Goal: Navigation & Orientation: Find specific page/section

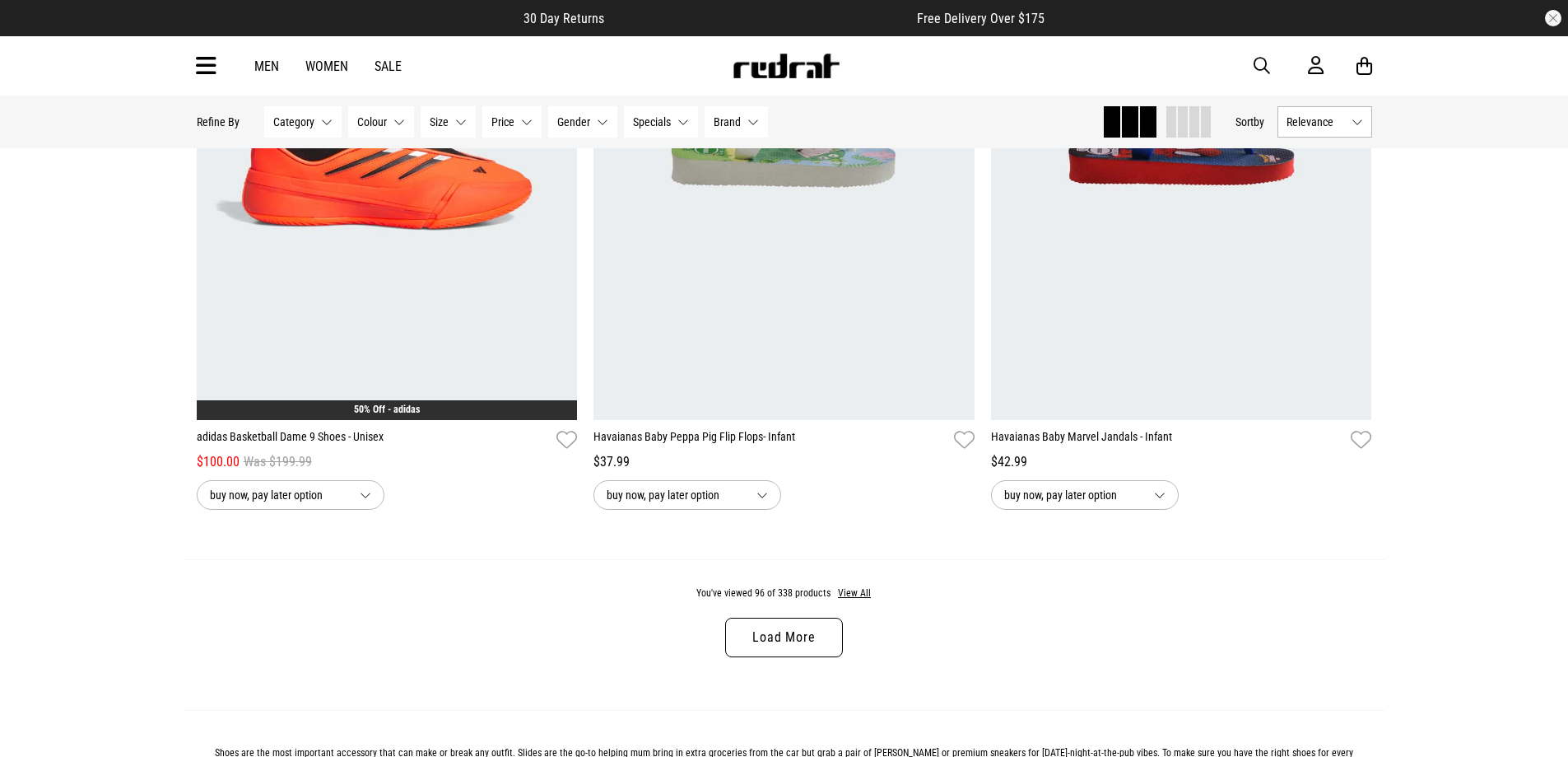
scroll to position [20817, 0]
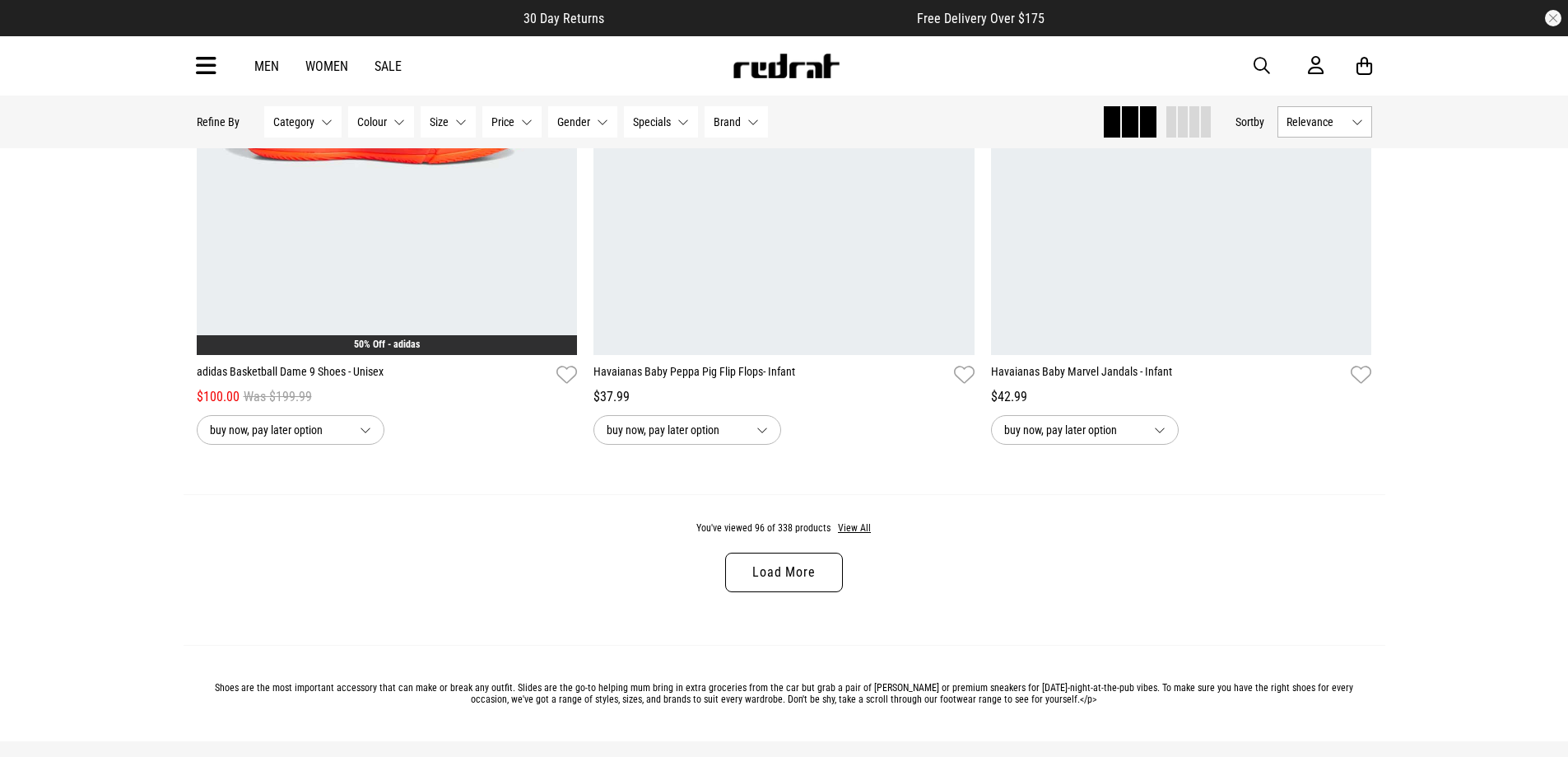
click at [807, 587] on link "Load More" at bounding box center [784, 572] width 117 height 40
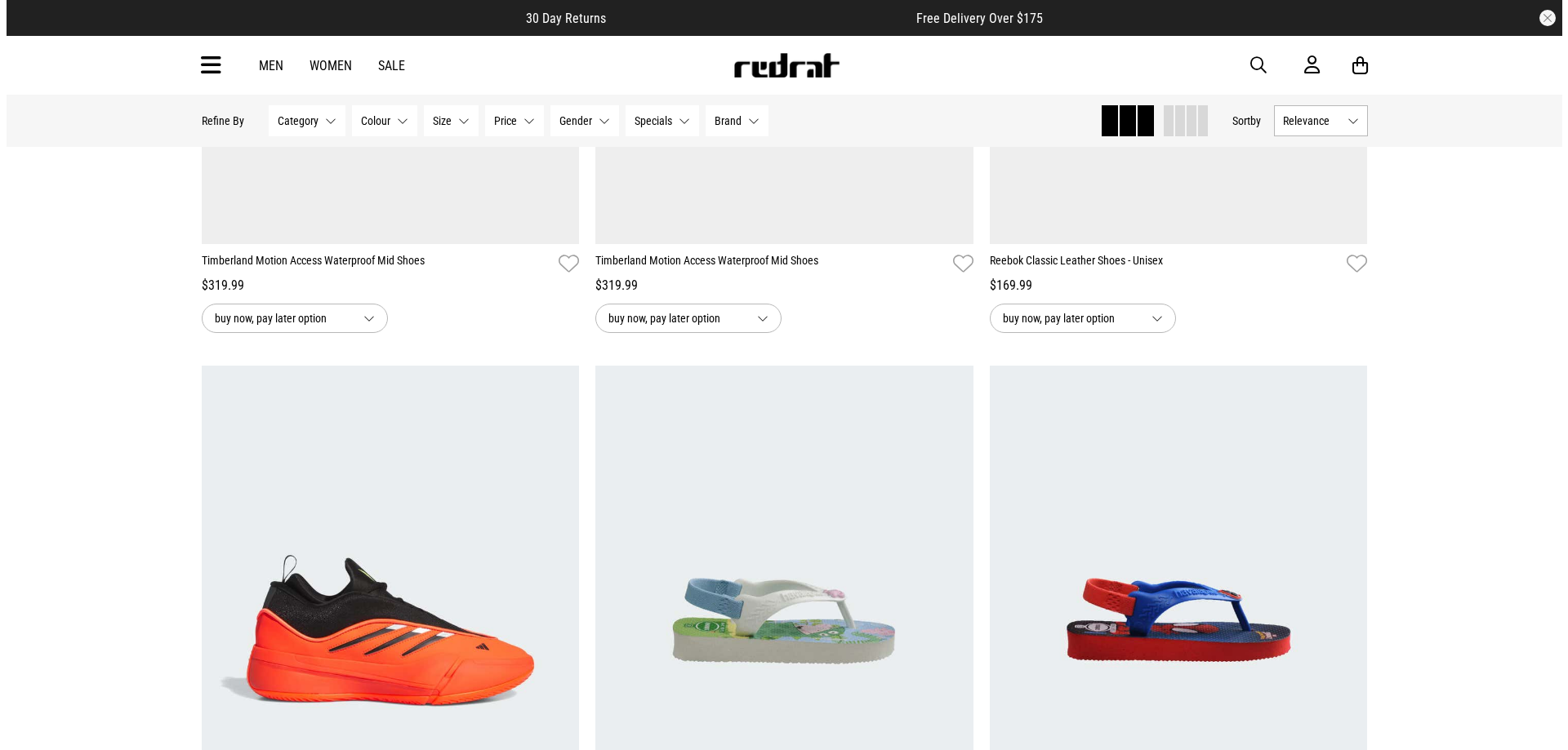
scroll to position [20054, 0]
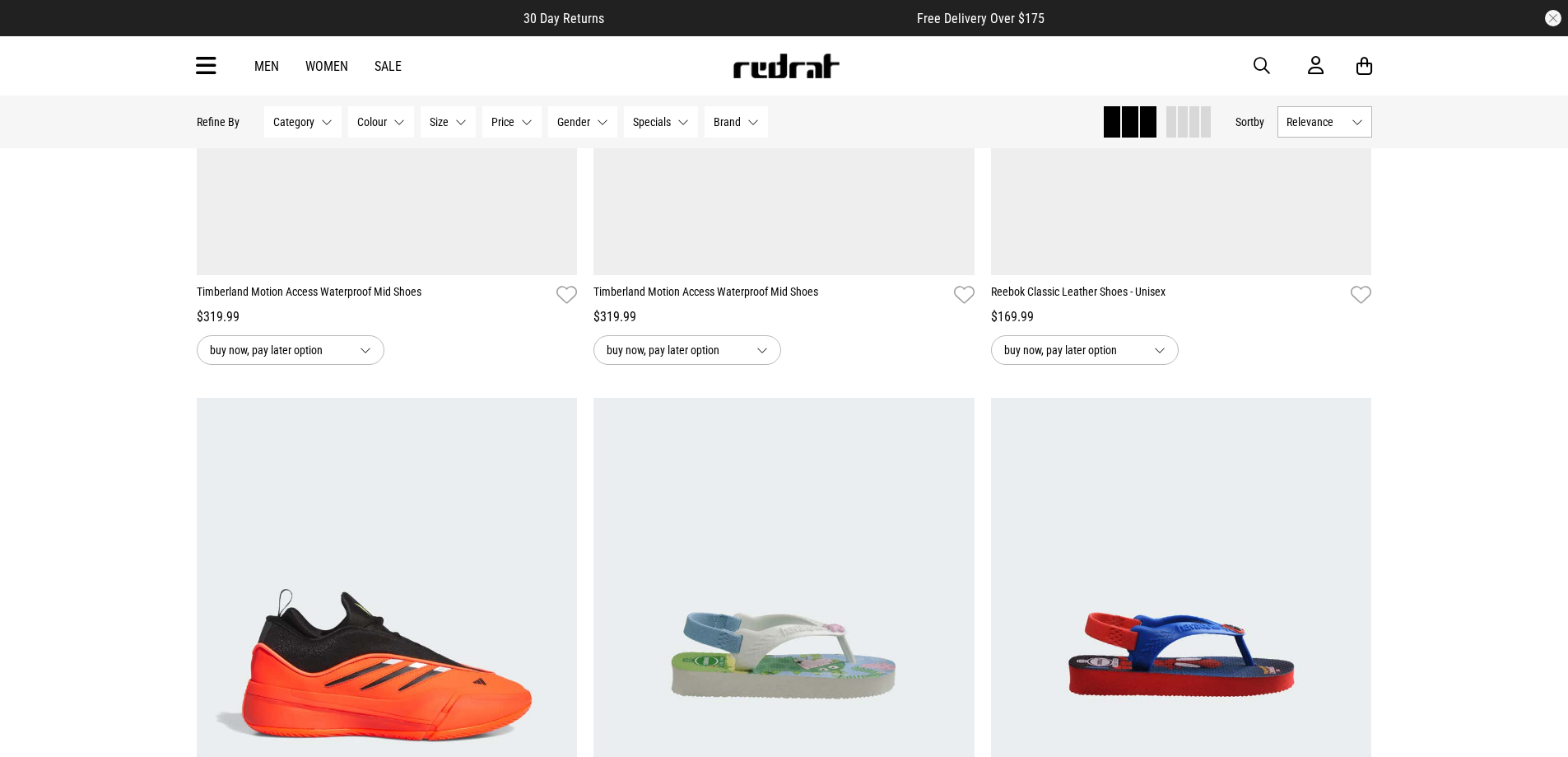
click at [200, 61] on icon at bounding box center [207, 66] width 20 height 27
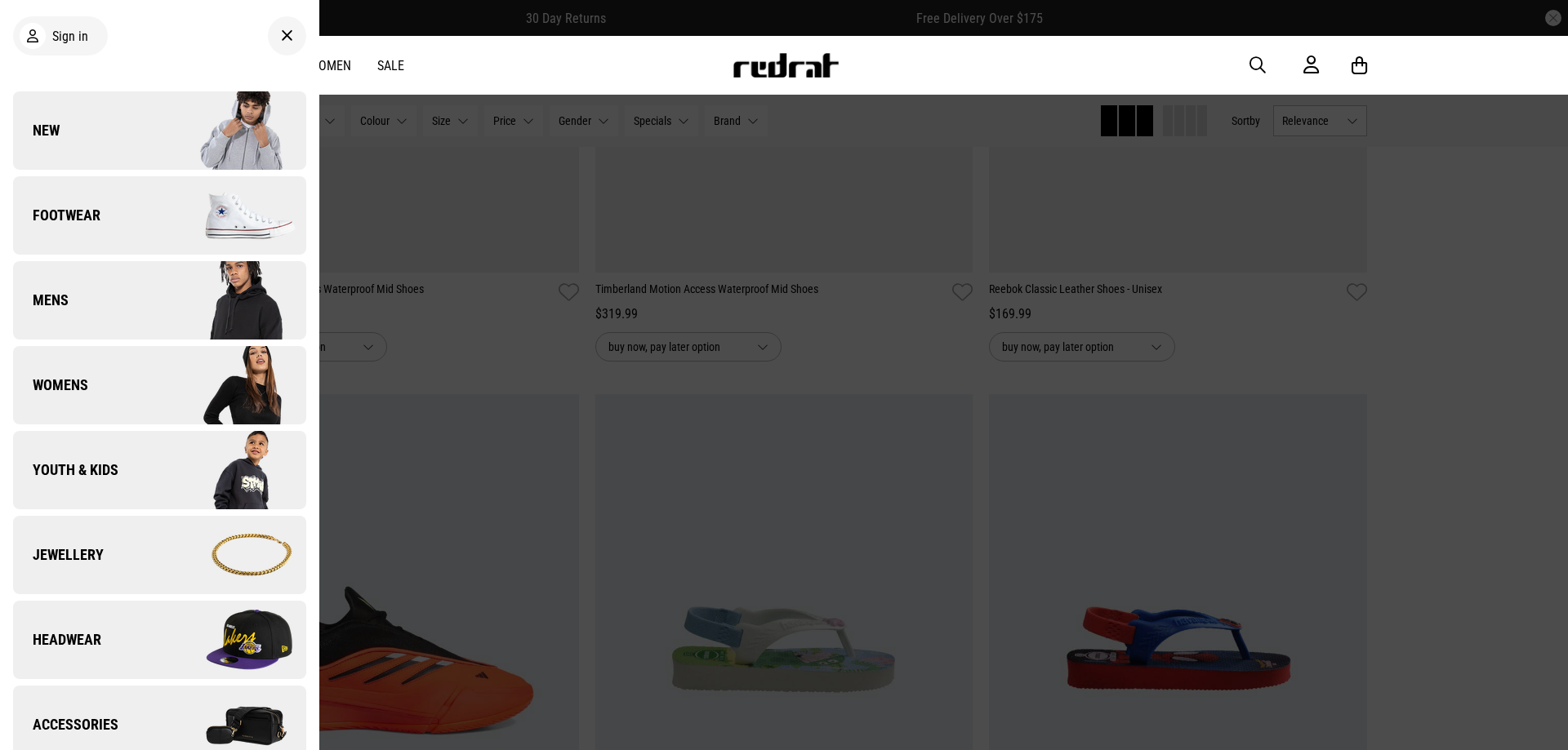
click at [59, 229] on link "Footwear" at bounding box center [159, 215] width 293 height 78
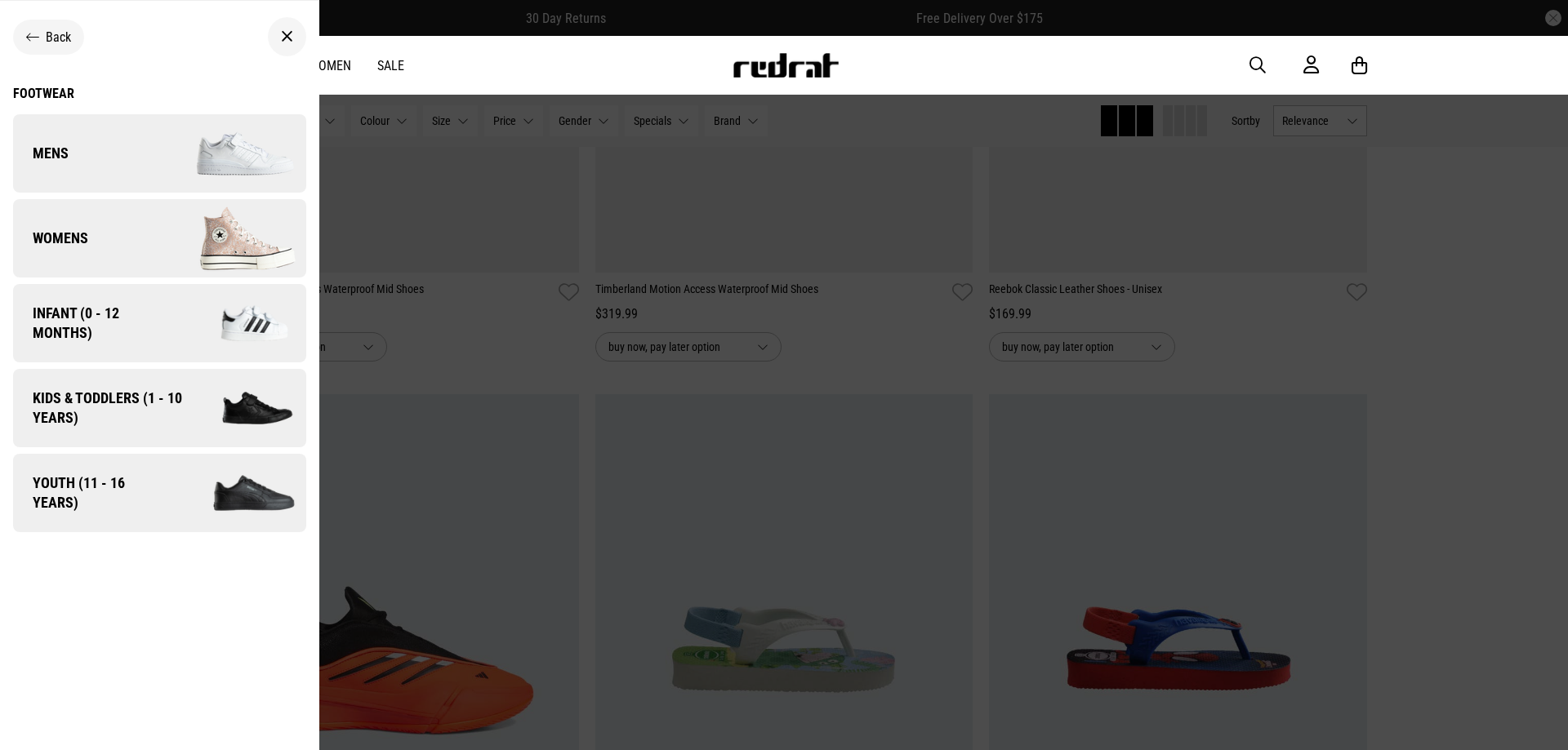
click at [50, 96] on div "Footwear" at bounding box center [159, 93] width 293 height 16
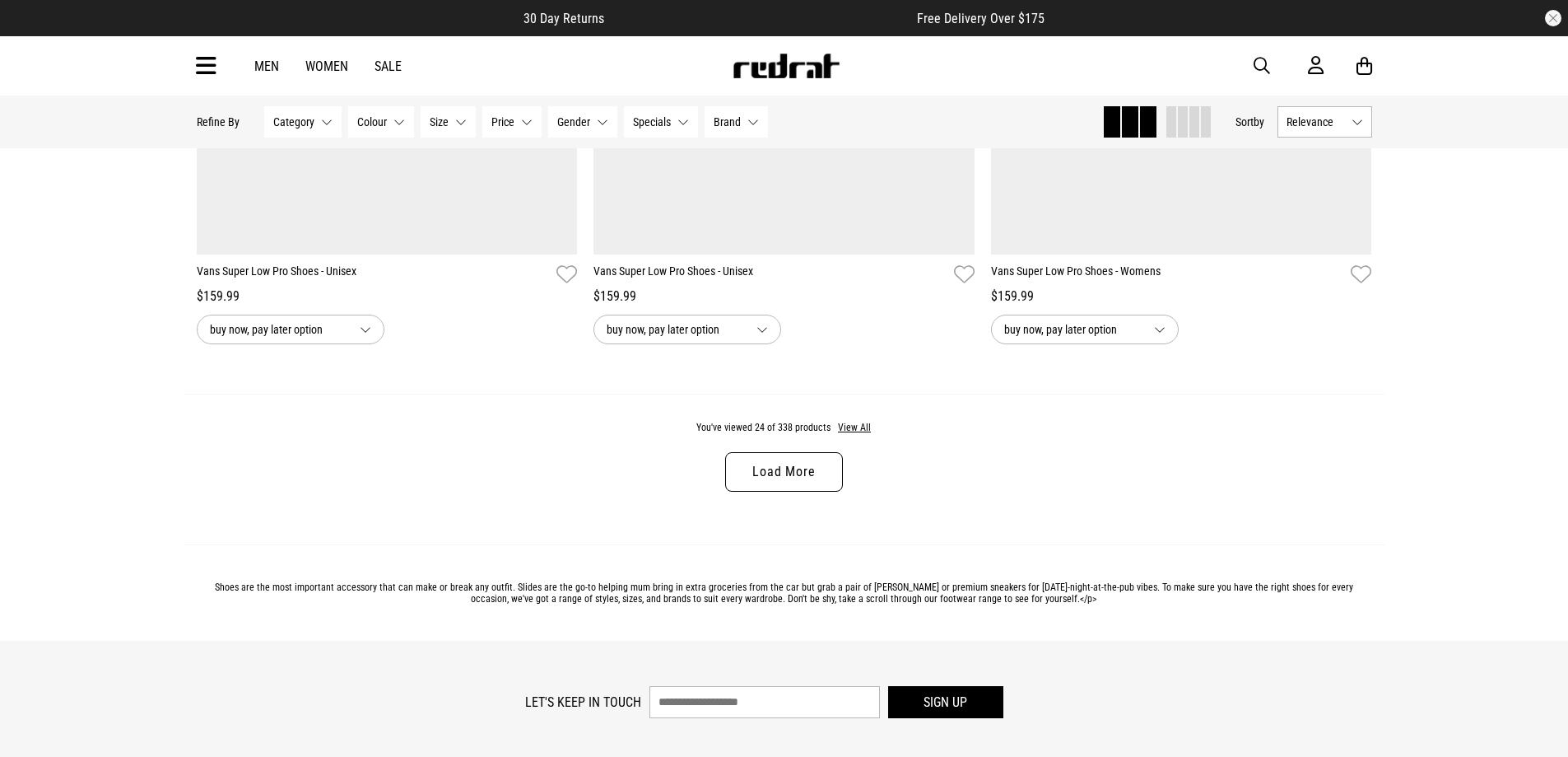
scroll to position [5016, 0]
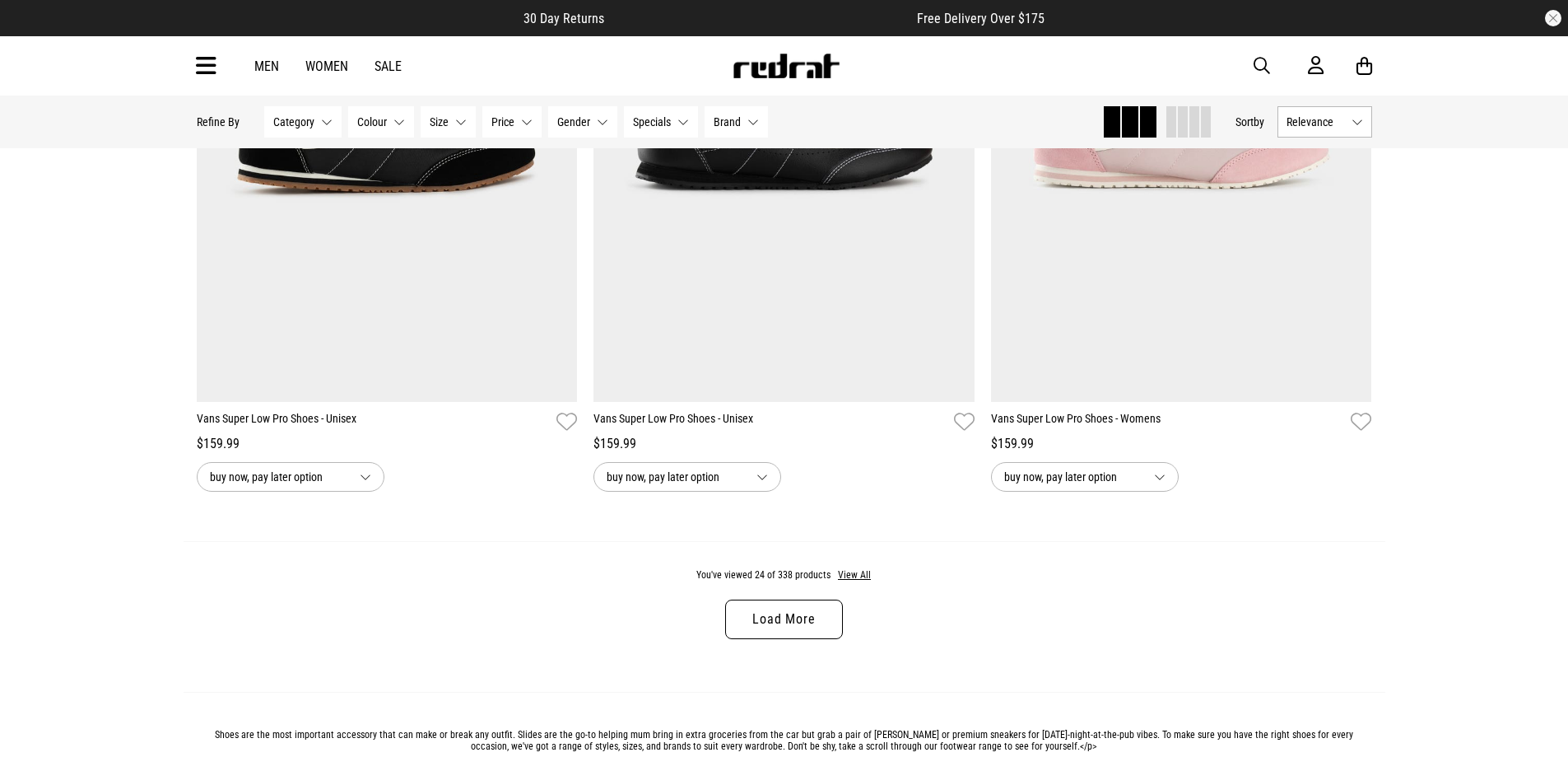
click at [753, 639] on link "Load More" at bounding box center [784, 619] width 117 height 40
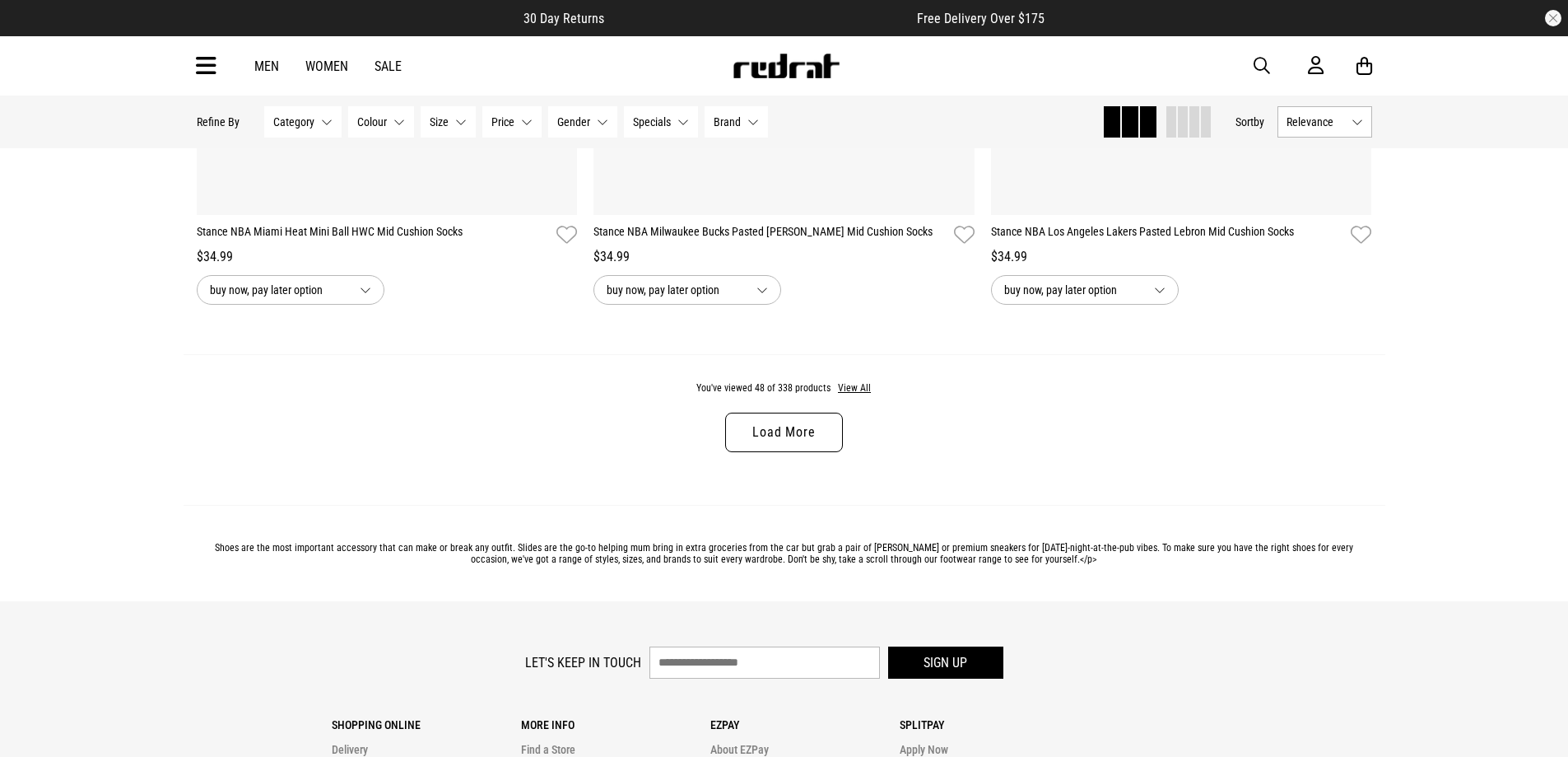
scroll to position [10453, 0]
click at [771, 474] on div "You've viewed 48 of 338 products View All Load More" at bounding box center [784, 430] width 1202 height 151
click at [768, 453] on link "Load More" at bounding box center [784, 433] width 117 height 40
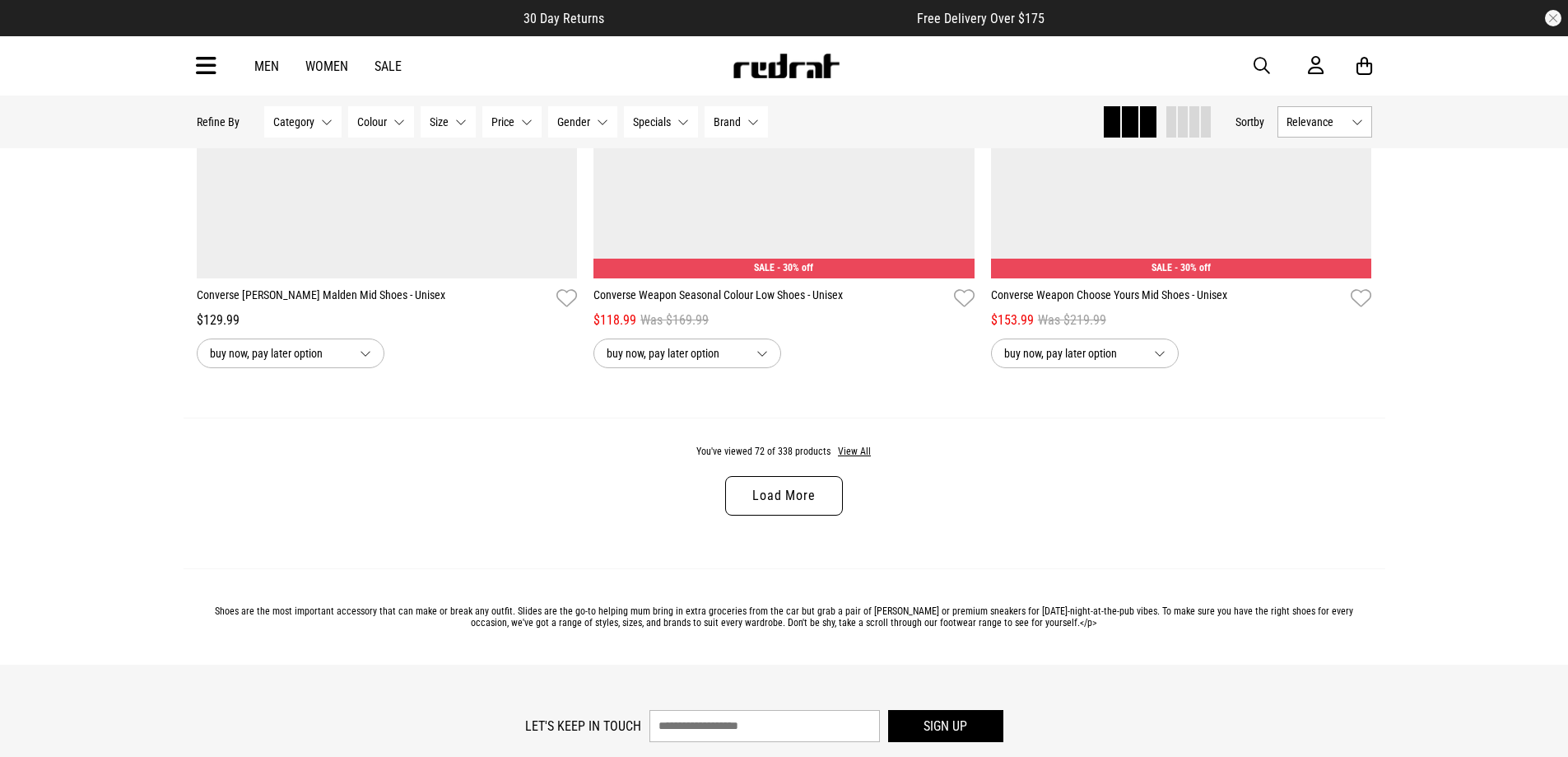
scroll to position [15641, 0]
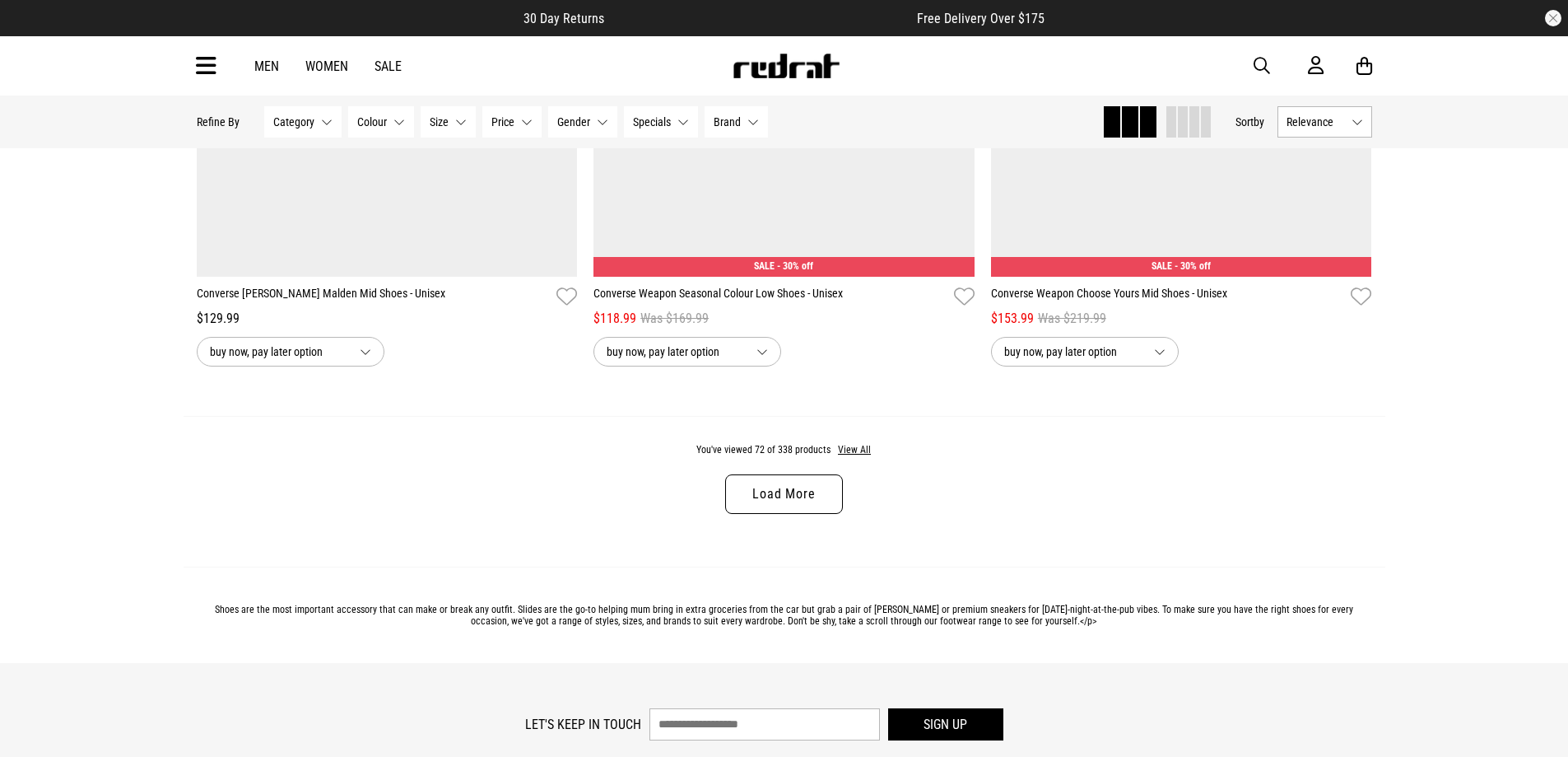
click at [792, 514] on link "Load More" at bounding box center [784, 494] width 117 height 40
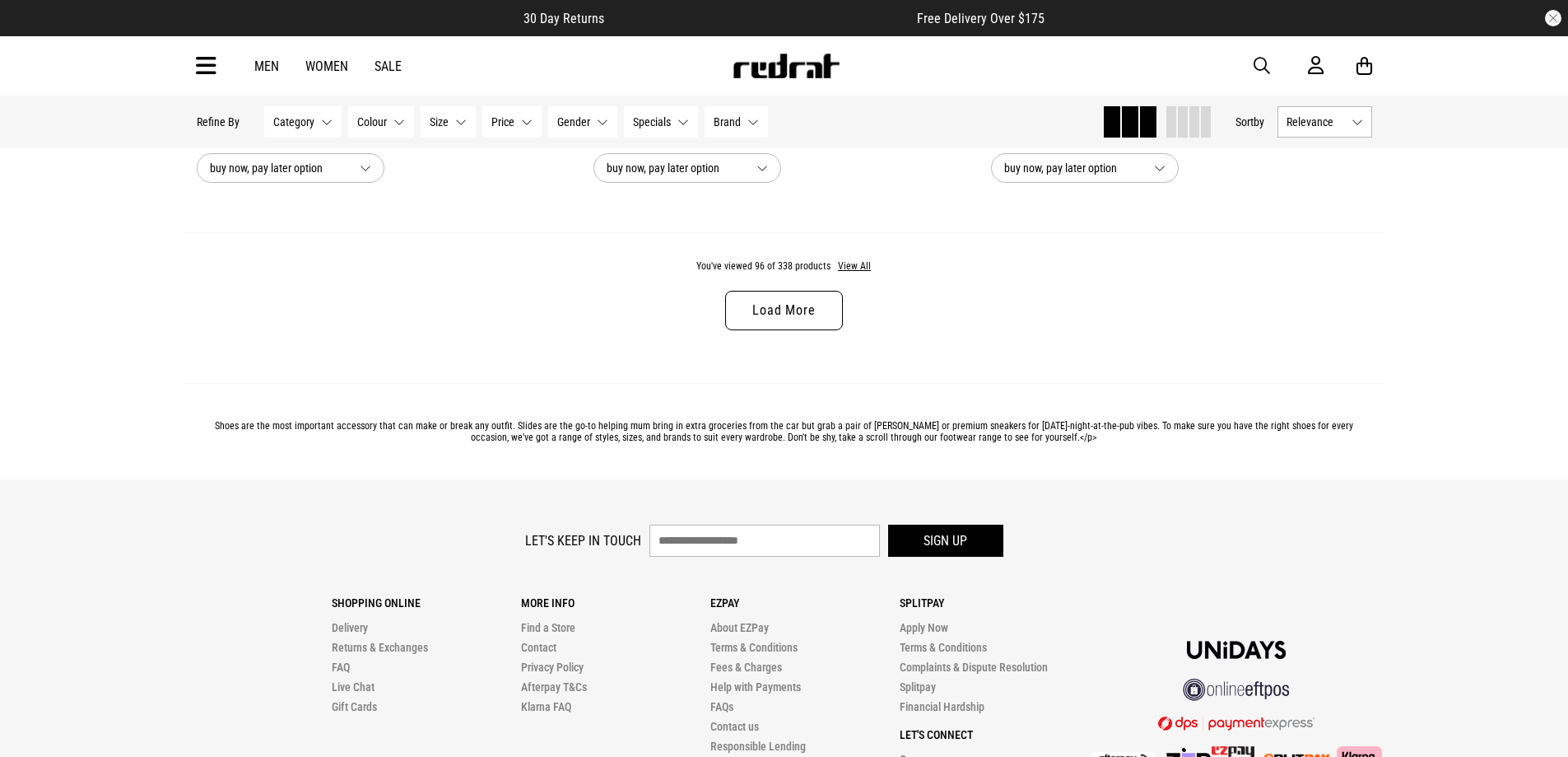
scroll to position [21078, 0]
click at [740, 328] on link "Load More" at bounding box center [784, 308] width 117 height 40
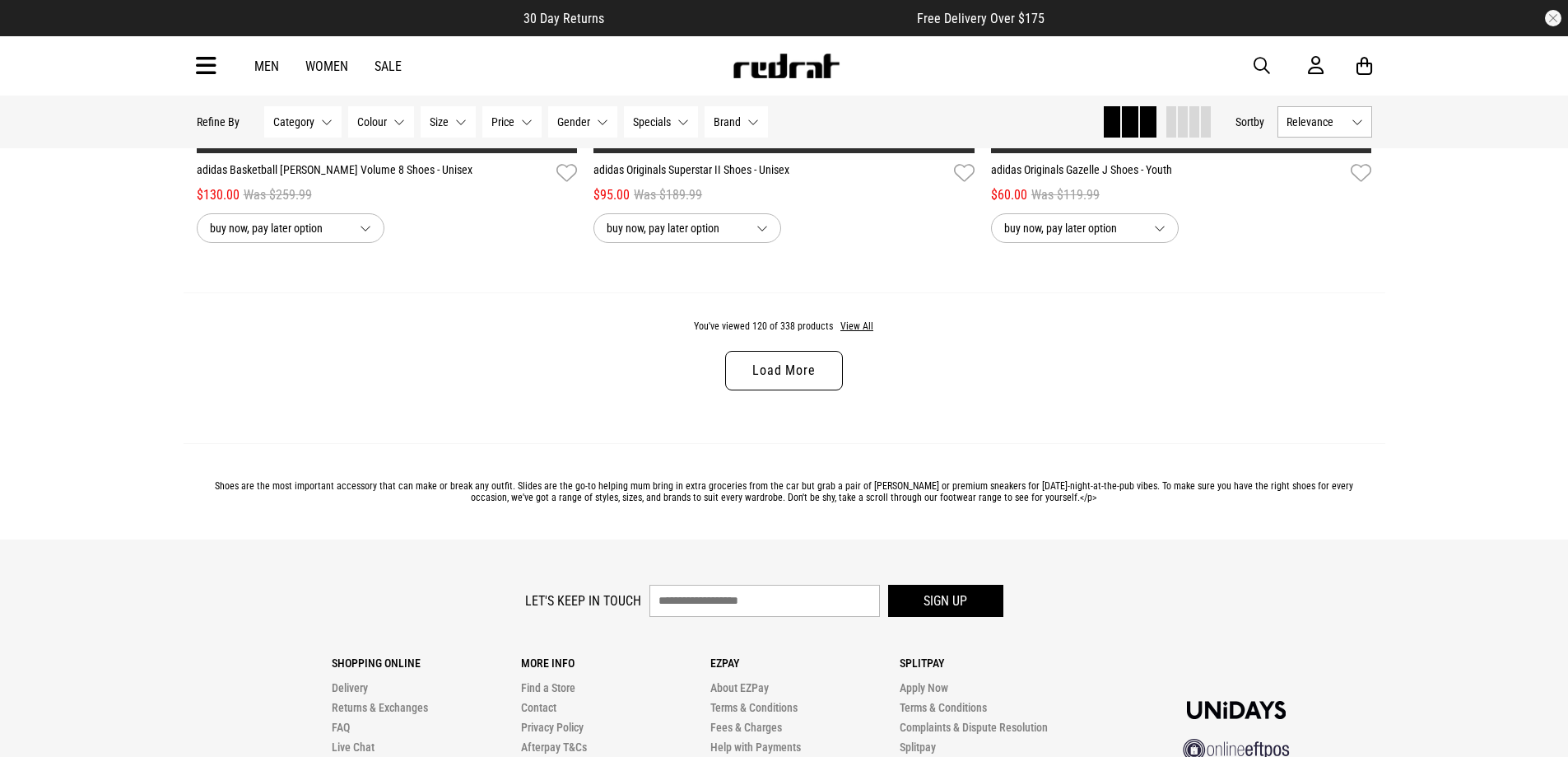
scroll to position [26267, 0]
click at [774, 424] on div "You've viewed 120 of 338 products View All Load More" at bounding box center [784, 367] width 1202 height 151
click at [774, 389] on link "Load More" at bounding box center [784, 370] width 117 height 40
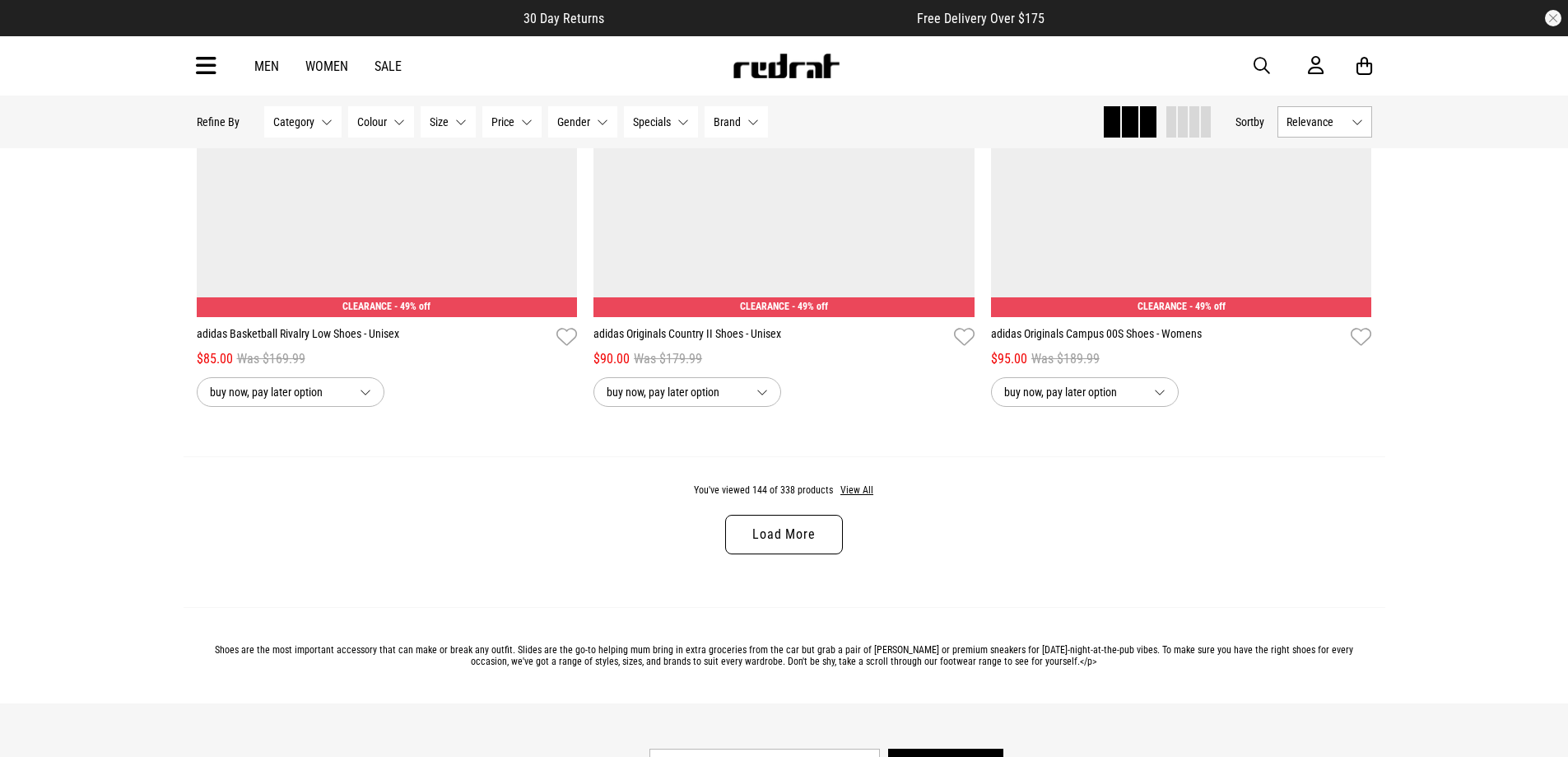
scroll to position [31374, 0]
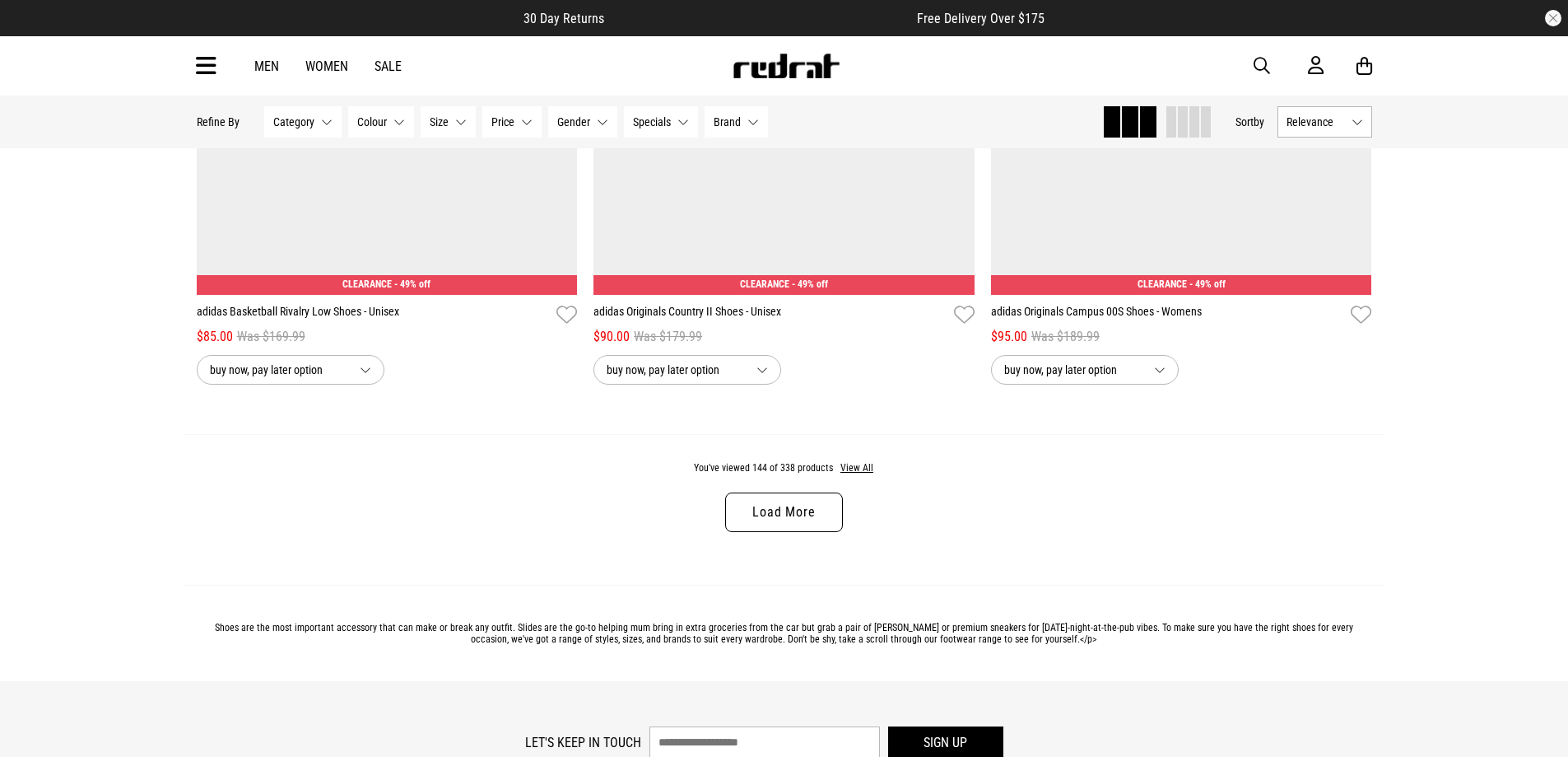
click at [774, 532] on link "Load More" at bounding box center [784, 512] width 117 height 40
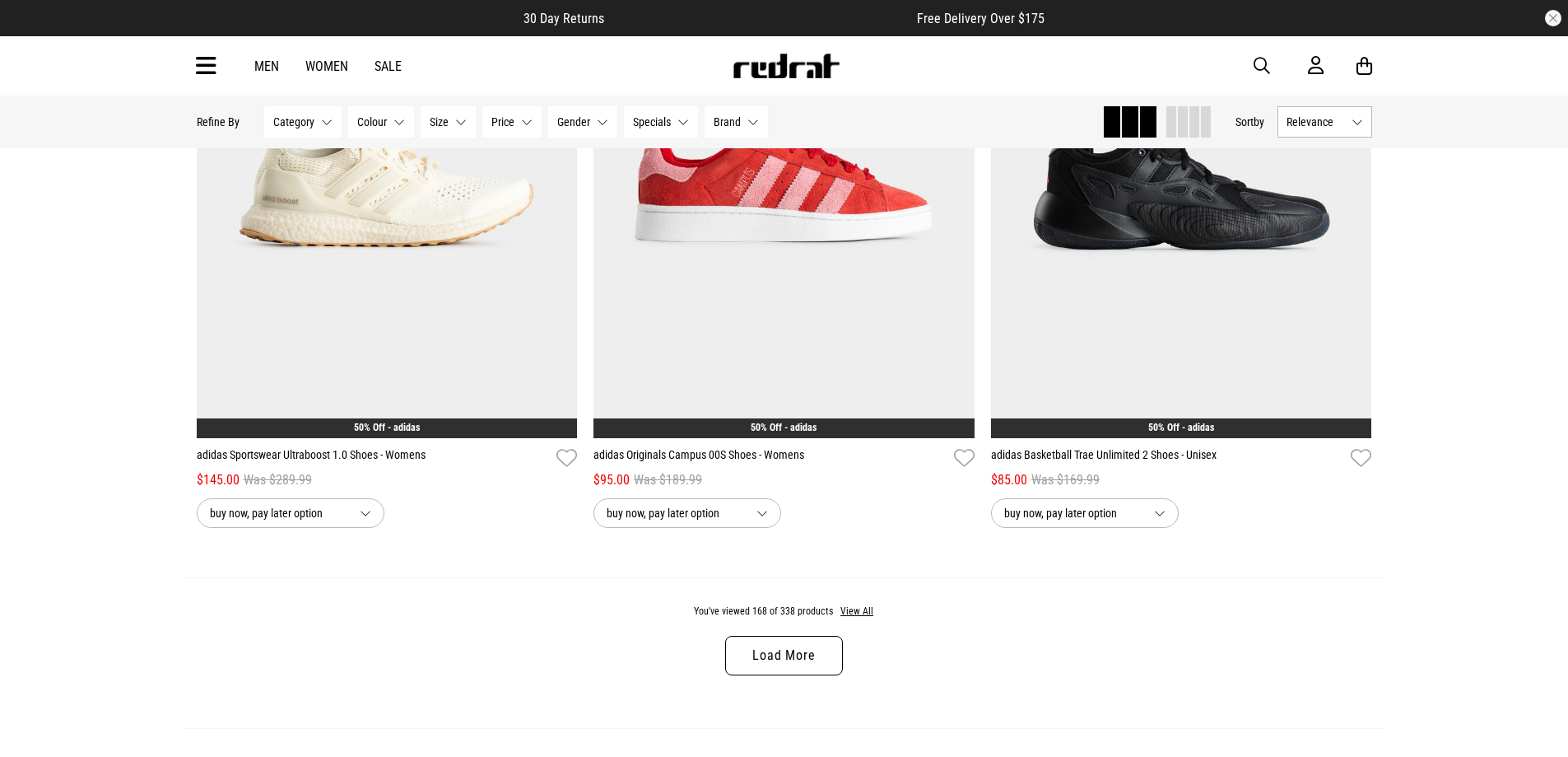
scroll to position [36645, 0]
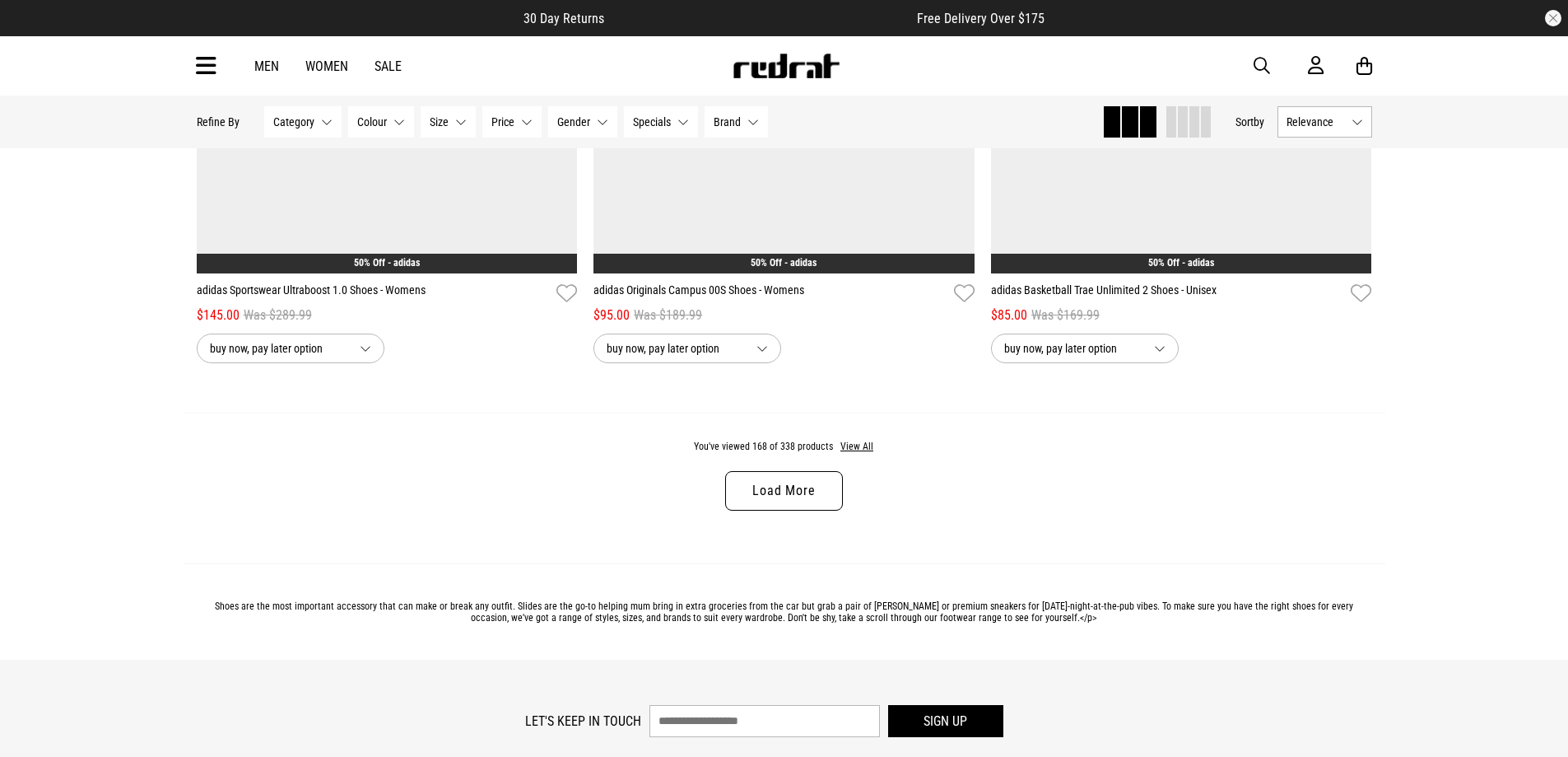
click at [744, 511] on link "Load More" at bounding box center [784, 490] width 117 height 40
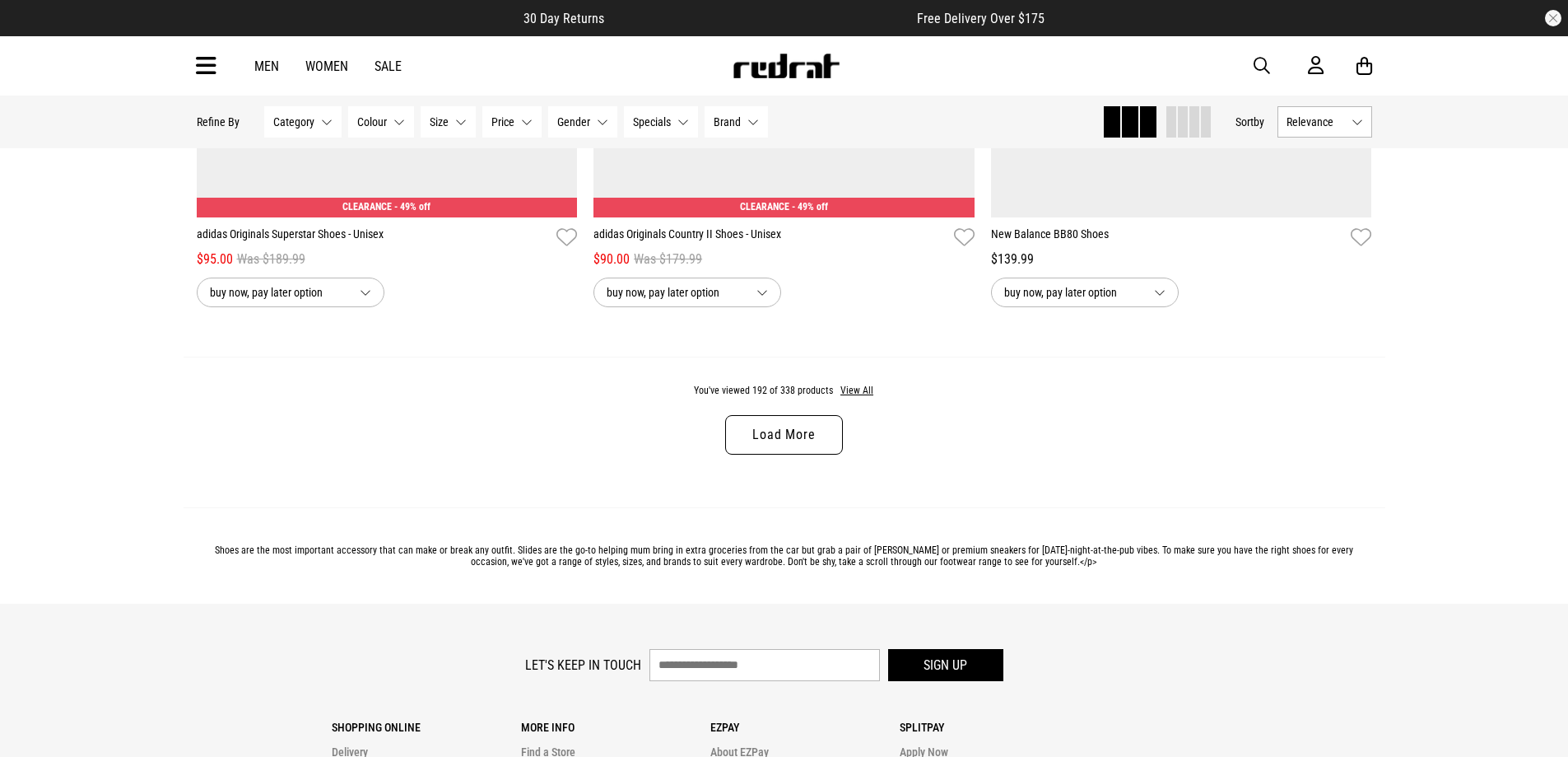
scroll to position [41999, 0]
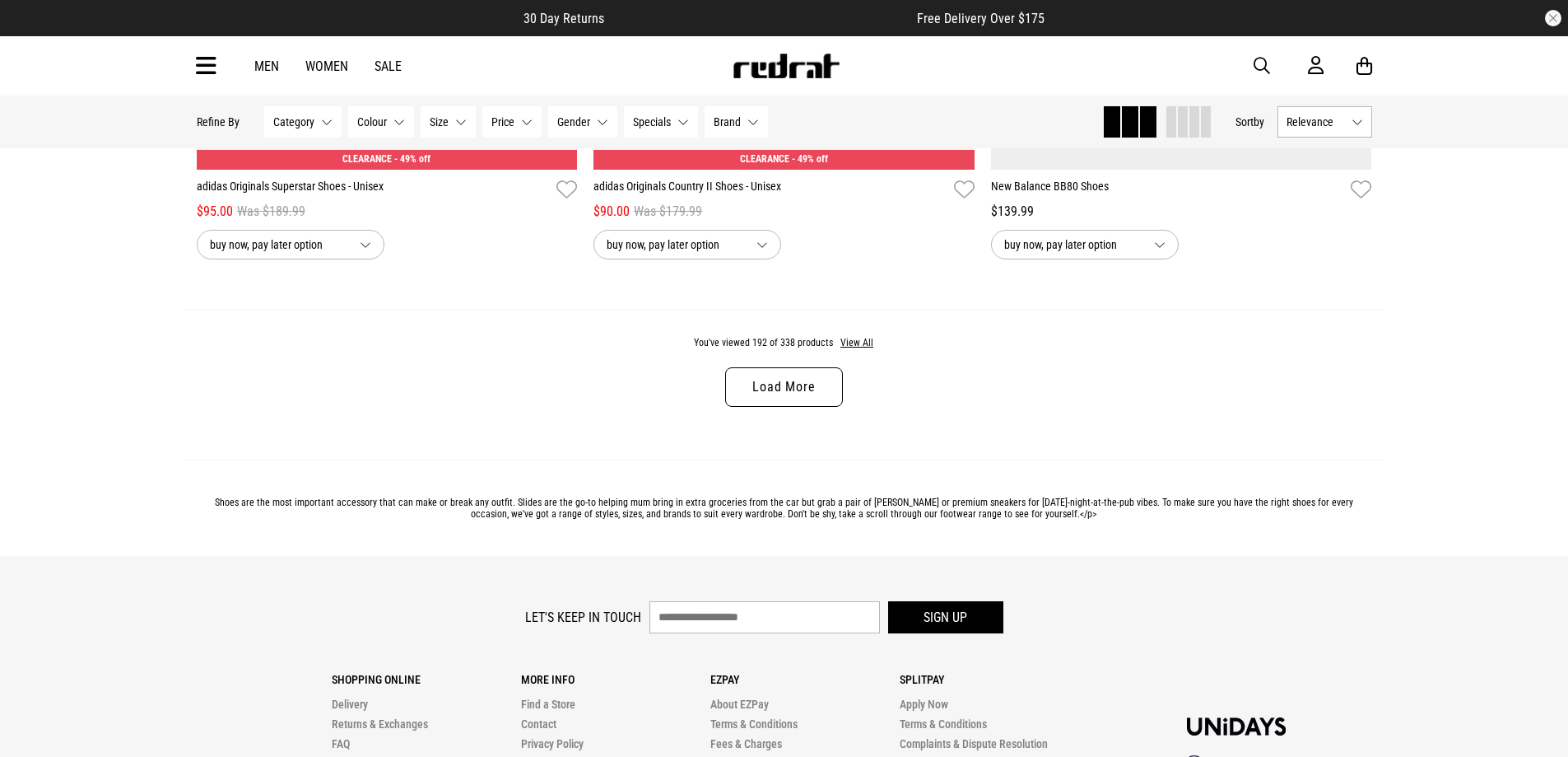
click at [774, 407] on link "Load More" at bounding box center [784, 386] width 117 height 40
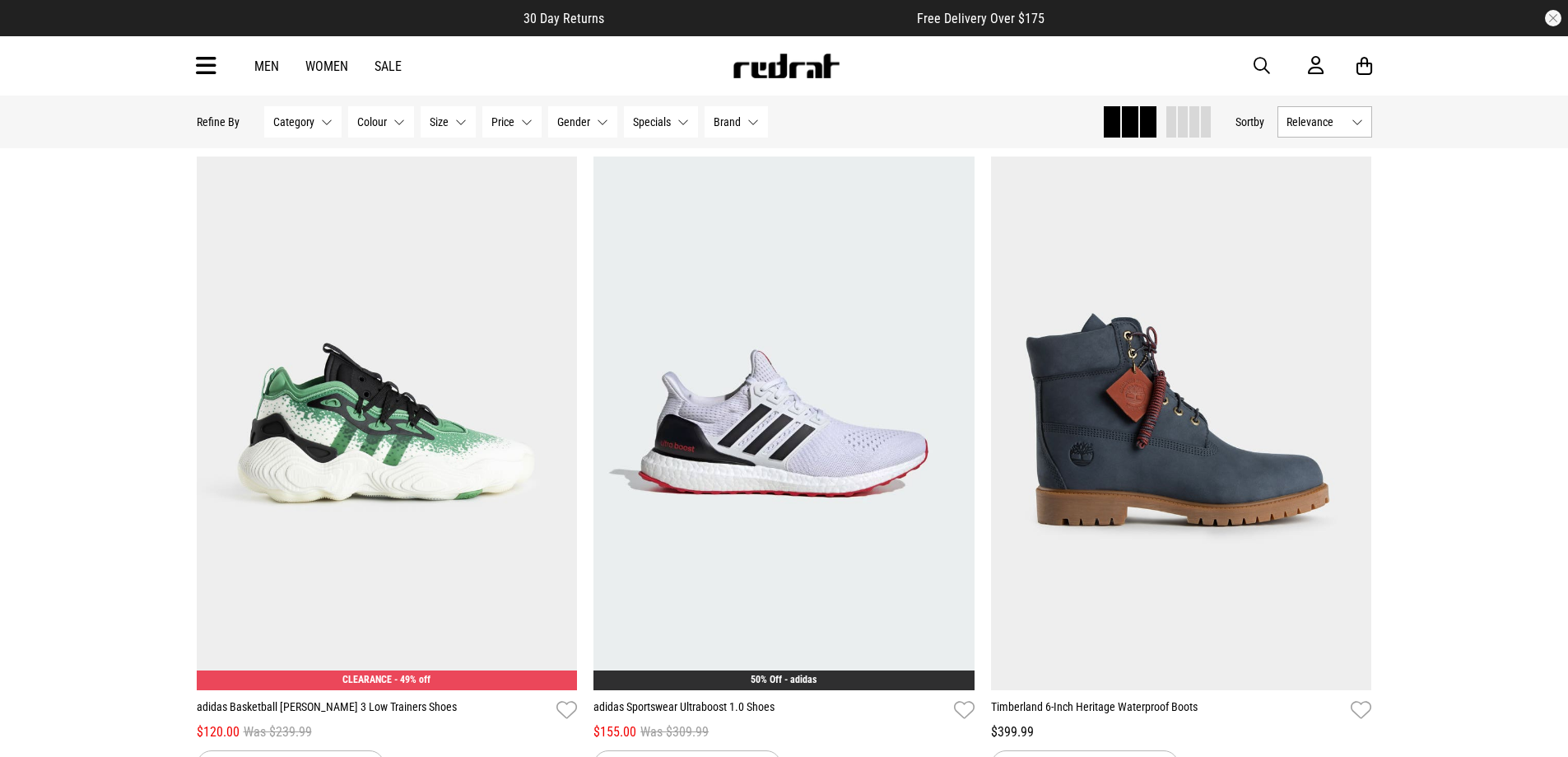
scroll to position [46118, 0]
